Goal: Information Seeking & Learning: Learn about a topic

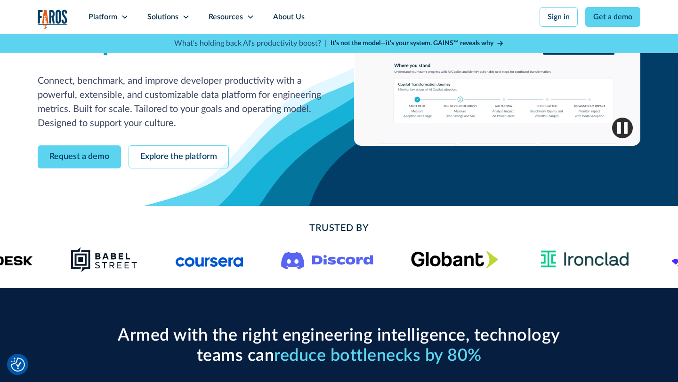
scroll to position [134, 0]
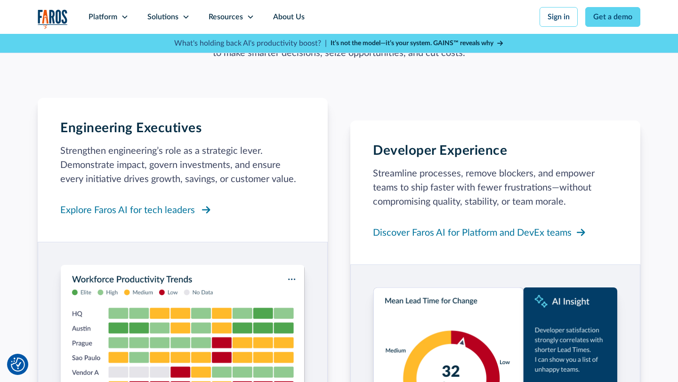
scroll to position [863, 0]
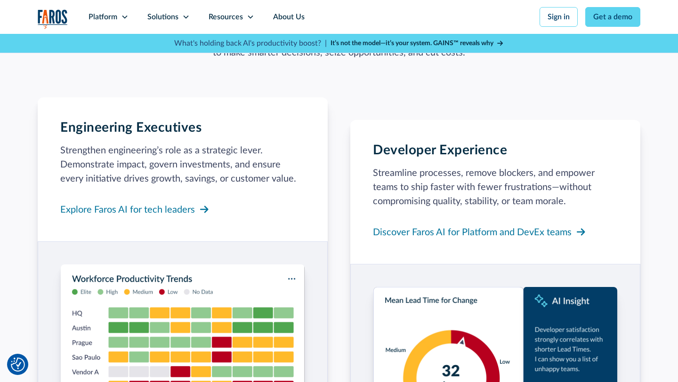
click at [163, 163] on div "Engineering Executives Strengthen engineering’s role as a strategic lever. Demo…" at bounding box center [182, 169] width 245 height 99
click at [165, 203] on div "Explore Faros AI for tech leaders" at bounding box center [127, 210] width 135 height 14
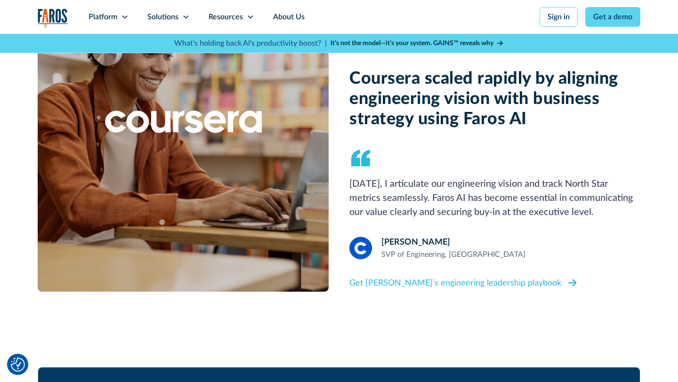
scroll to position [853, 0]
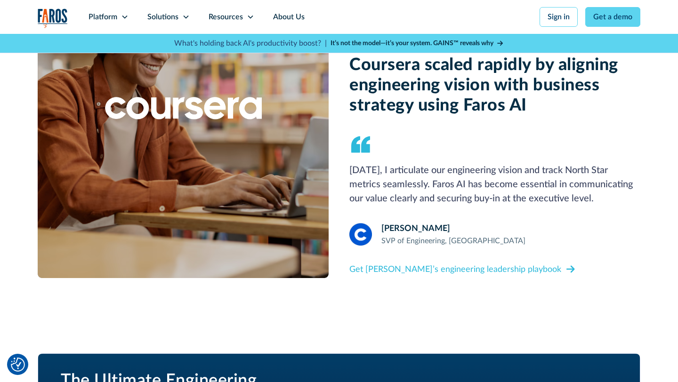
click at [306, 211] on img at bounding box center [183, 108] width 291 height 339
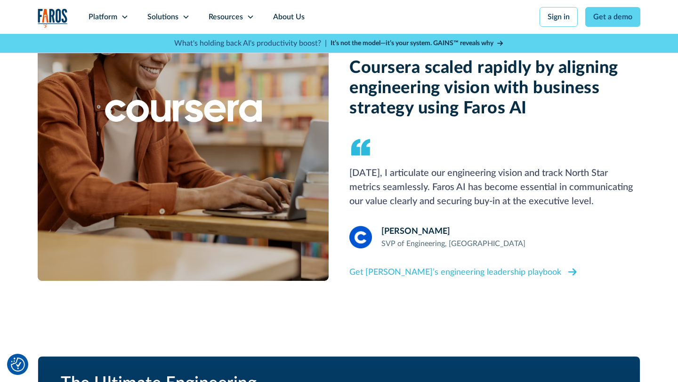
click at [404, 280] on link "Get Mustafa’s engineering leadership playbook" at bounding box center [463, 273] width 229 height 16
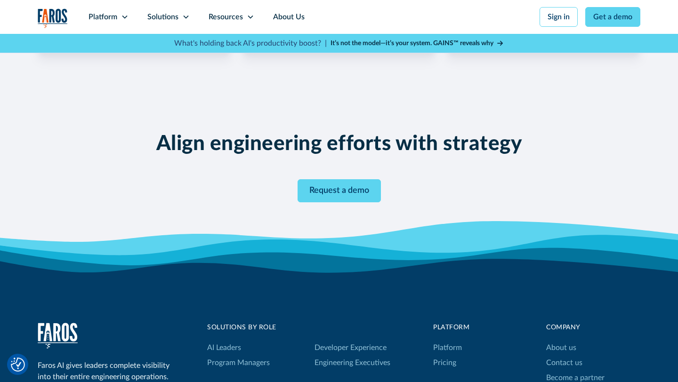
scroll to position [1700, 0]
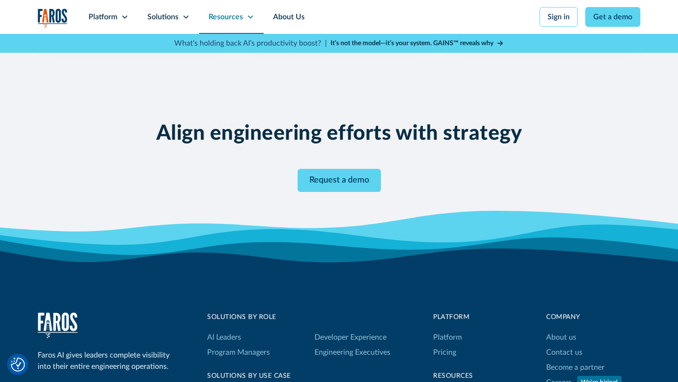
click at [213, 14] on div "Resources" at bounding box center [226, 16] width 34 height 11
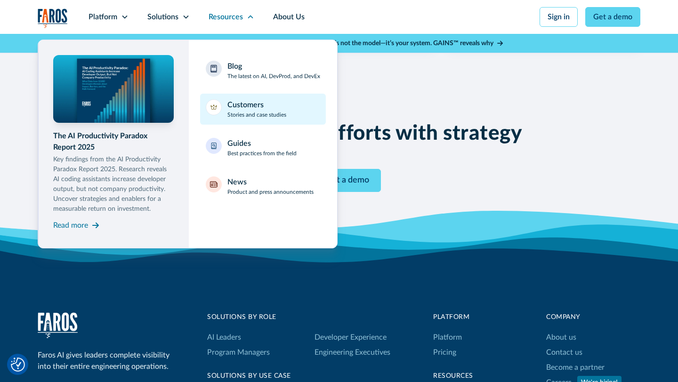
click at [214, 116] on link "Customers Stories and case studies" at bounding box center [263, 109] width 126 height 31
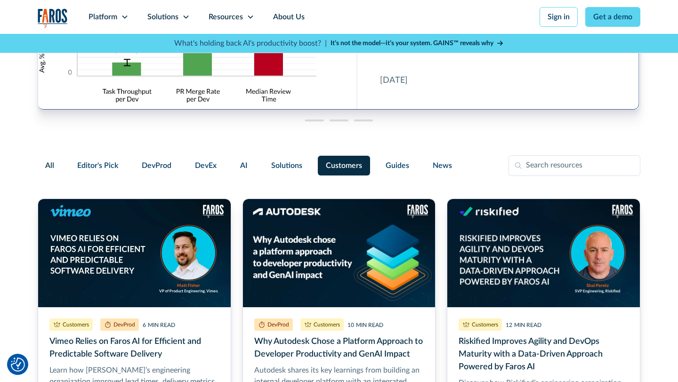
scroll to position [213, 0]
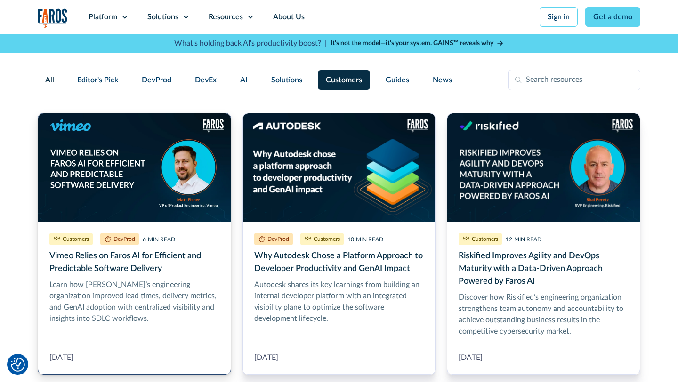
click at [210, 155] on link "Vimeo Relies on Faros AI for Efficient and Predictable Software Delivery" at bounding box center [134, 244] width 193 height 262
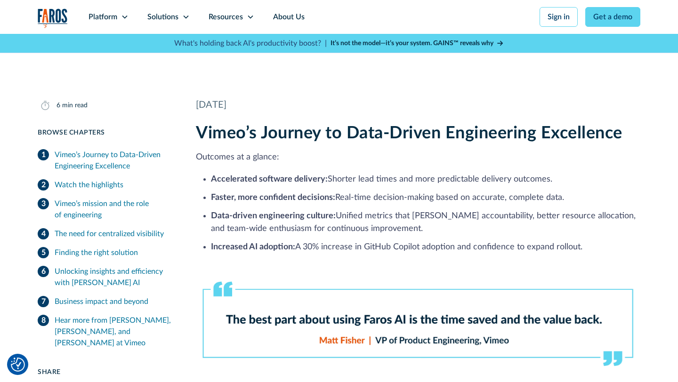
scroll to position [193, 0]
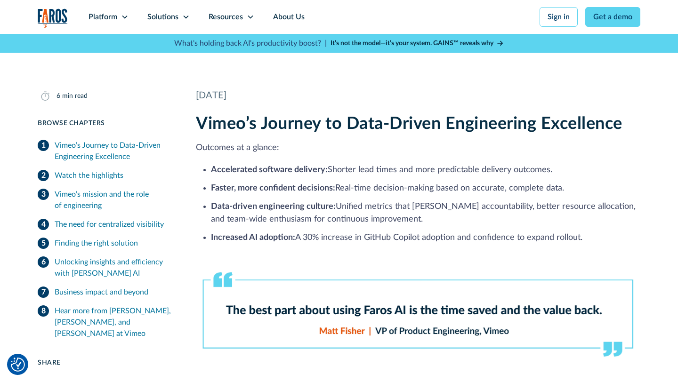
click at [214, 168] on strong "Accelerated software delivery:" at bounding box center [269, 170] width 117 height 8
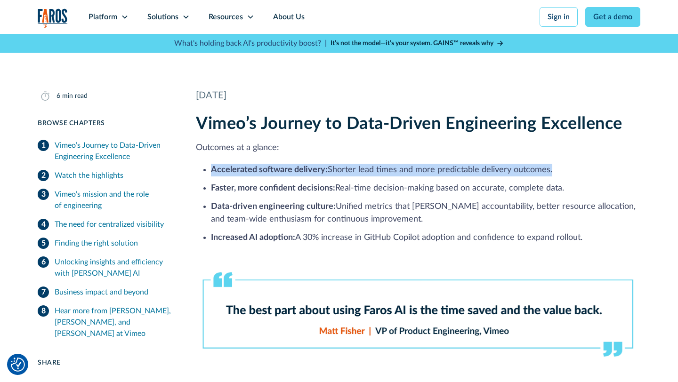
click at [214, 168] on strong "Accelerated software delivery:" at bounding box center [269, 170] width 117 height 8
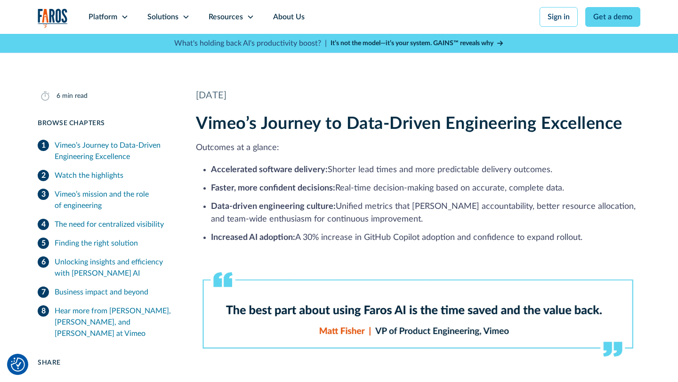
click at [222, 178] on ul "Accelerated software delivery: Shorter lead times and more predictable delivery…" at bounding box center [418, 203] width 444 height 82
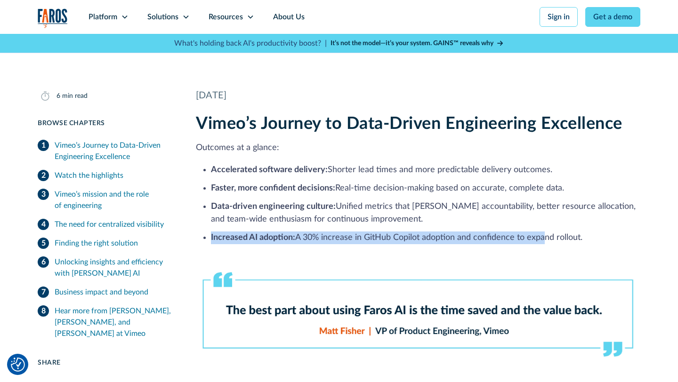
drag, startPoint x: 587, startPoint y: 230, endPoint x: 547, endPoint y: 234, distance: 40.3
click at [547, 234] on ul "Accelerated software delivery: Shorter lead times and more predictable delivery…" at bounding box center [418, 203] width 444 height 82
click at [547, 234] on li "‍ Increased AI adoption: A 30% increase in GitHub Copilot adoption and confiden…" at bounding box center [425, 238] width 429 height 13
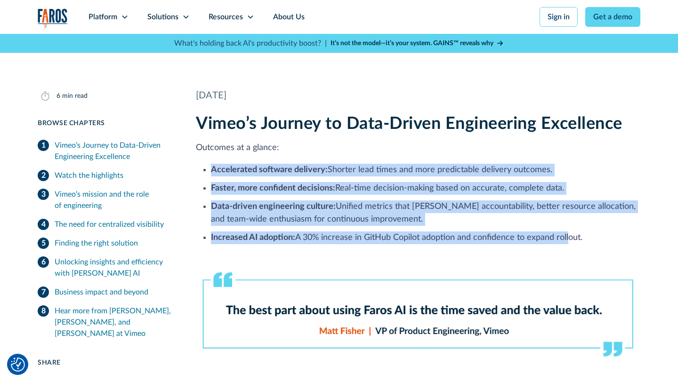
drag, startPoint x: 569, startPoint y: 241, endPoint x: 416, endPoint y: 154, distance: 176.3
click at [416, 154] on div "Vimeo’s Journey to Data-Driven Engineering Excellence Outcomes at a glance: Acc…" at bounding box center [418, 238] width 444 height 248
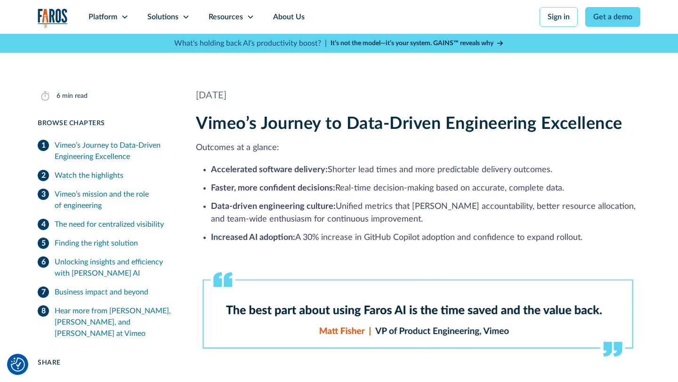
click at [416, 154] on p "Outcomes at a glance:" at bounding box center [418, 148] width 444 height 13
